Goal: Navigation & Orientation: Find specific page/section

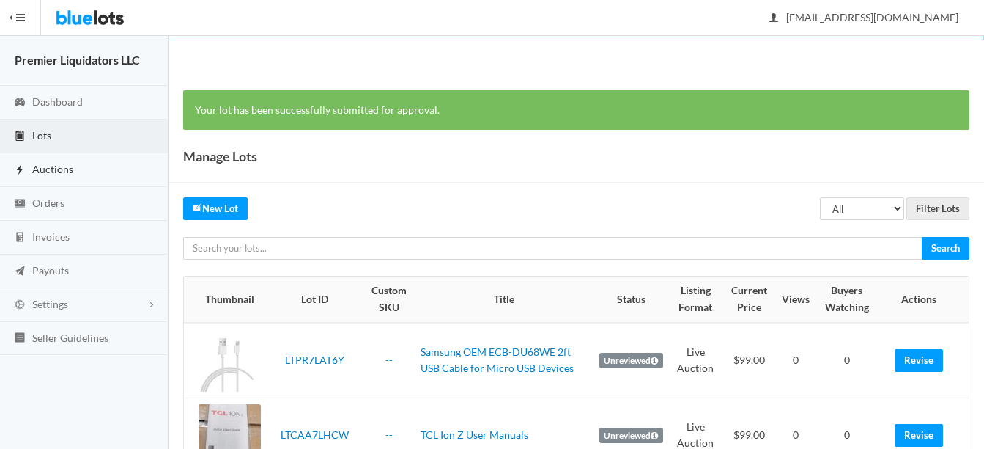
click at [44, 166] on span "Auctions" at bounding box center [52, 169] width 41 height 12
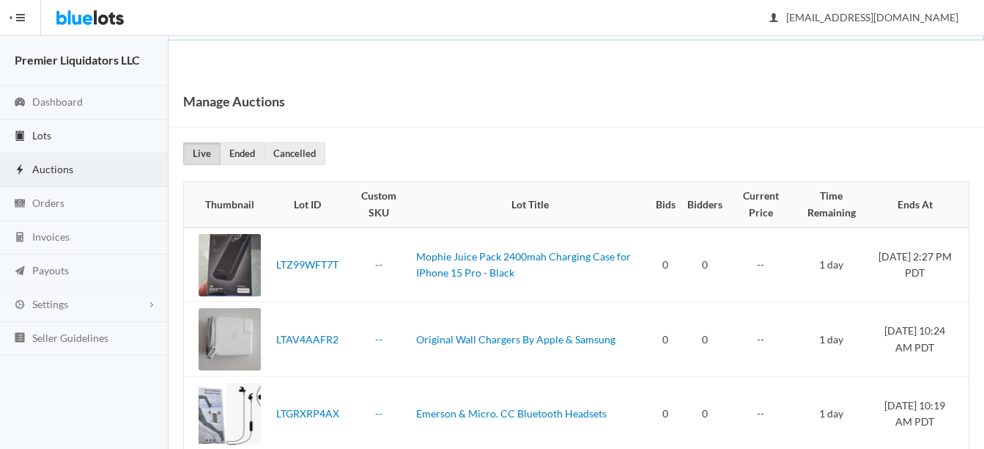
click at [35, 133] on span "Lots" at bounding box center [41, 135] width 19 height 12
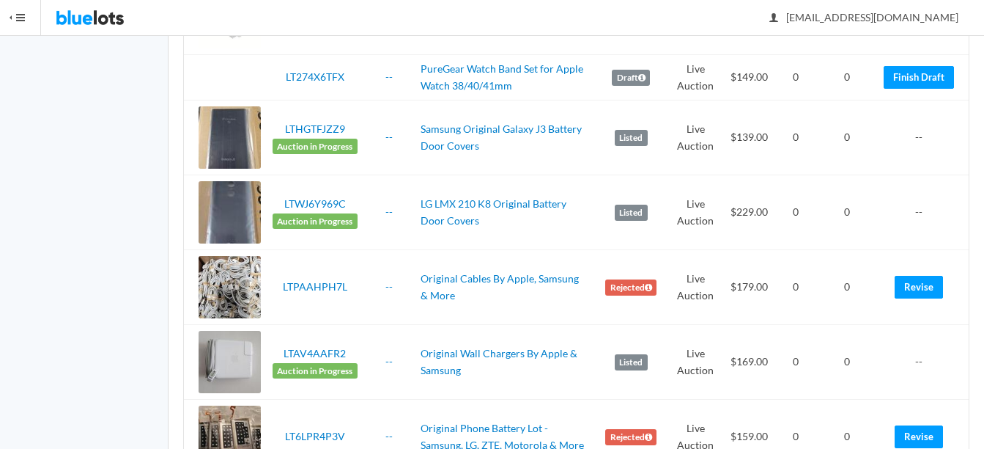
scroll to position [293, 0]
